Goal: Find specific page/section: Find specific page/section

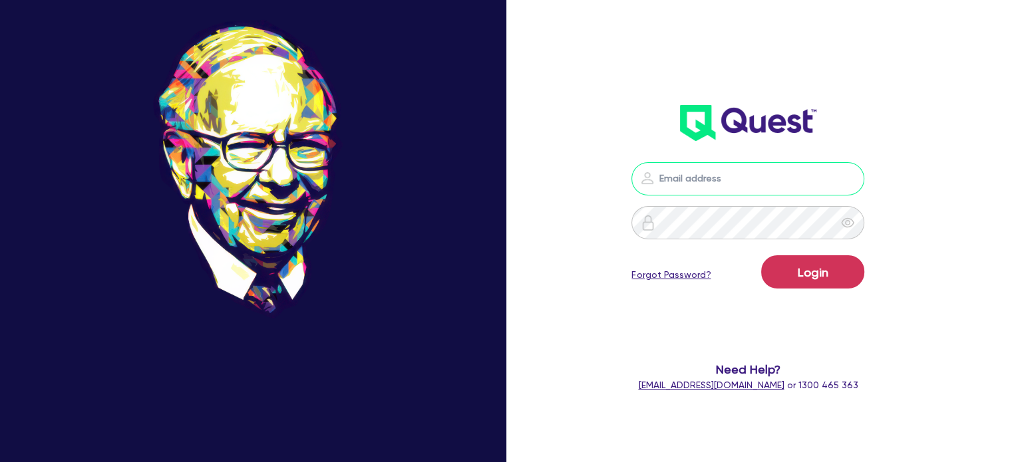
click at [684, 180] on input "email" at bounding box center [747, 178] width 233 height 33
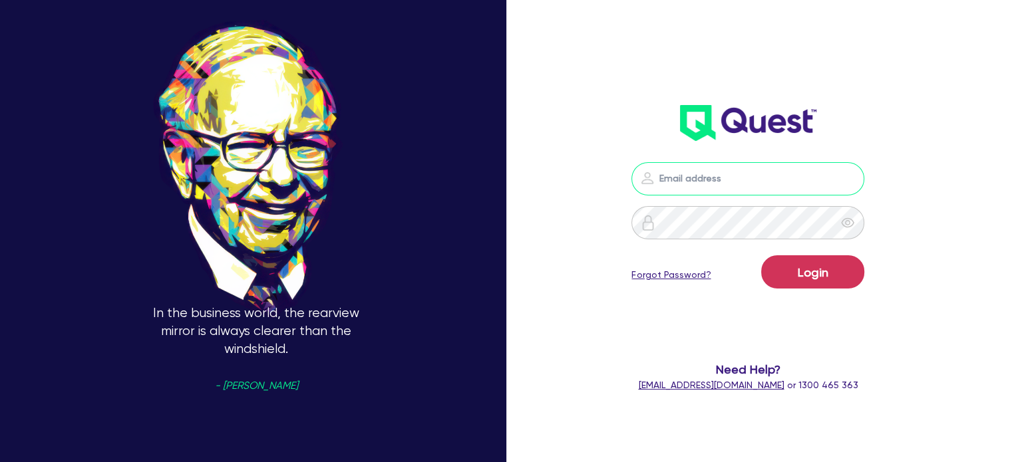
type input "[EMAIL_ADDRESS][PERSON_NAME][DOMAIN_NAME]"
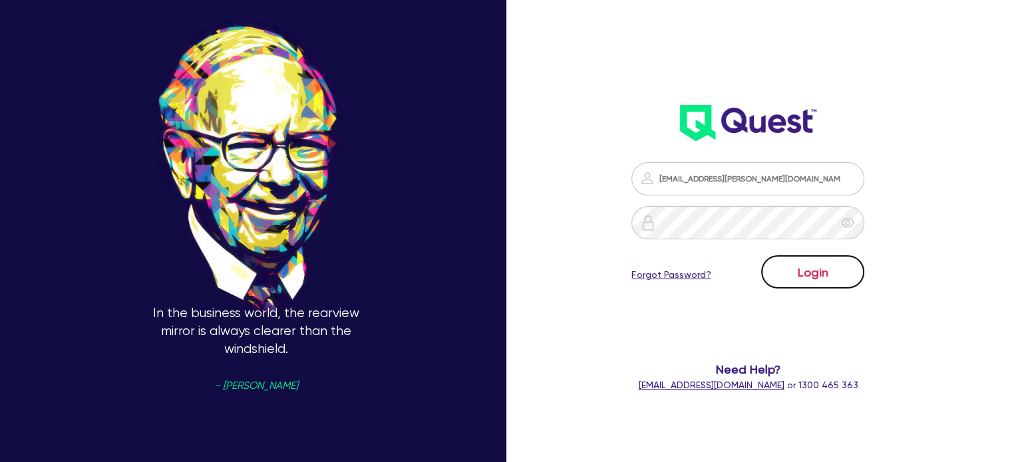
click at [821, 277] on button "Login" at bounding box center [812, 271] width 103 height 33
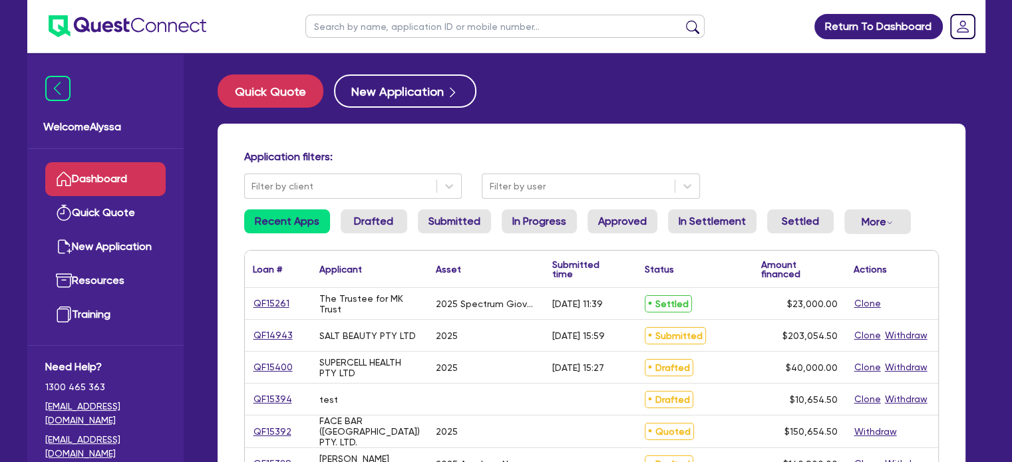
click at [331, 27] on input "text" at bounding box center [504, 26] width 399 height 23
click at [682, 20] on button "submit" at bounding box center [692, 29] width 21 height 19
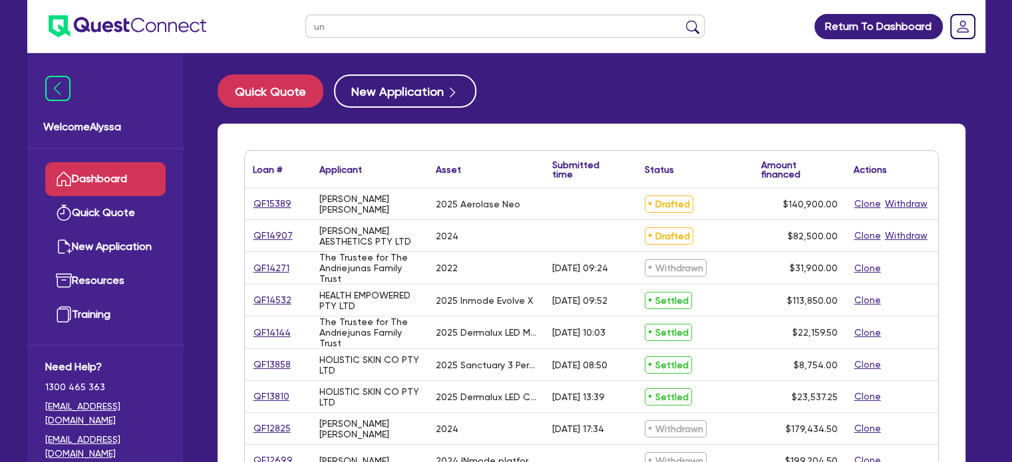
click at [331, 27] on input "un" at bounding box center [504, 26] width 399 height 23
type input "u"
type input "[PERSON_NAME]"
click at [682, 20] on button "submit" at bounding box center [692, 29] width 21 height 19
